Goal: Transaction & Acquisition: Purchase product/service

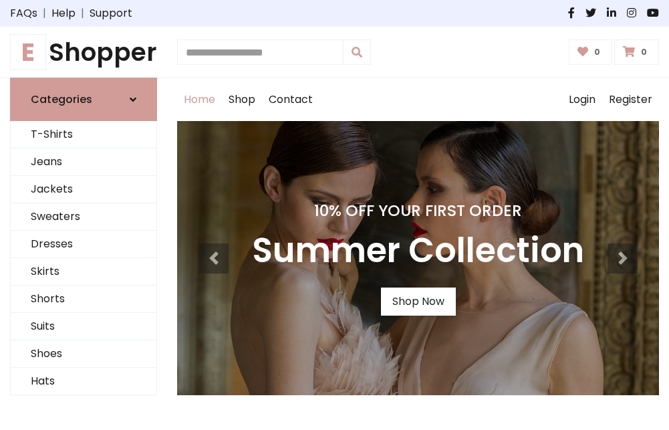
click at [334, 215] on h4 "10% Off Your First Order" at bounding box center [418, 210] width 332 height 19
click at [418, 302] on link "Shop Now" at bounding box center [418, 302] width 75 height 28
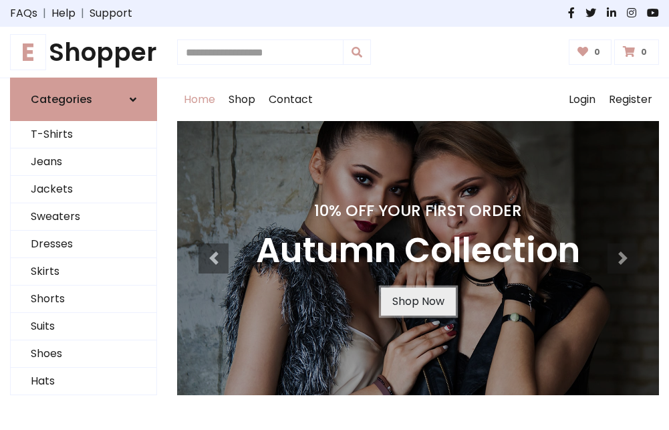
click at [418, 302] on link "Shop Now" at bounding box center [418, 302] width 75 height 28
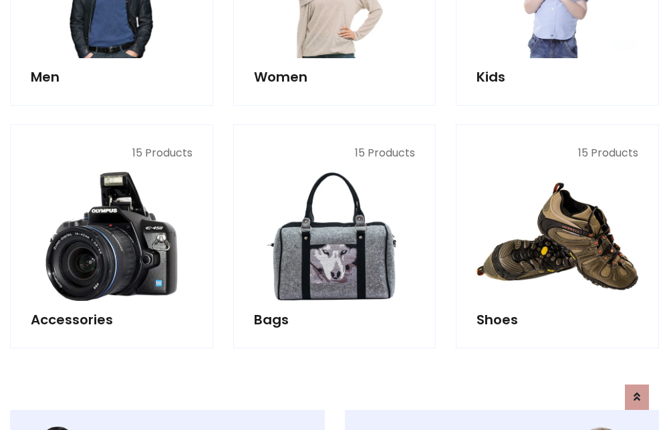
scroll to position [1333, 0]
